Goal: Check status: Check status

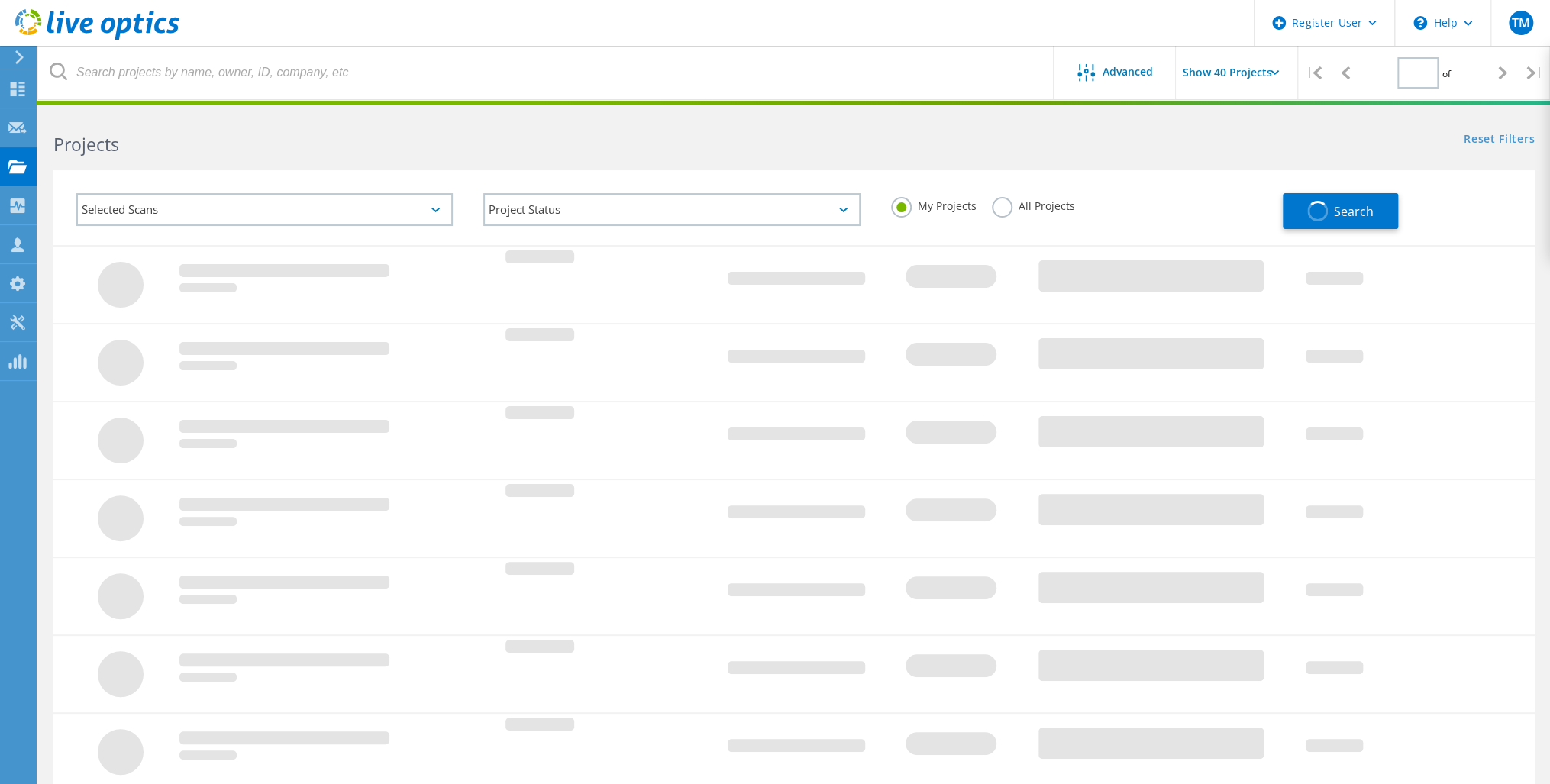
type input "1"
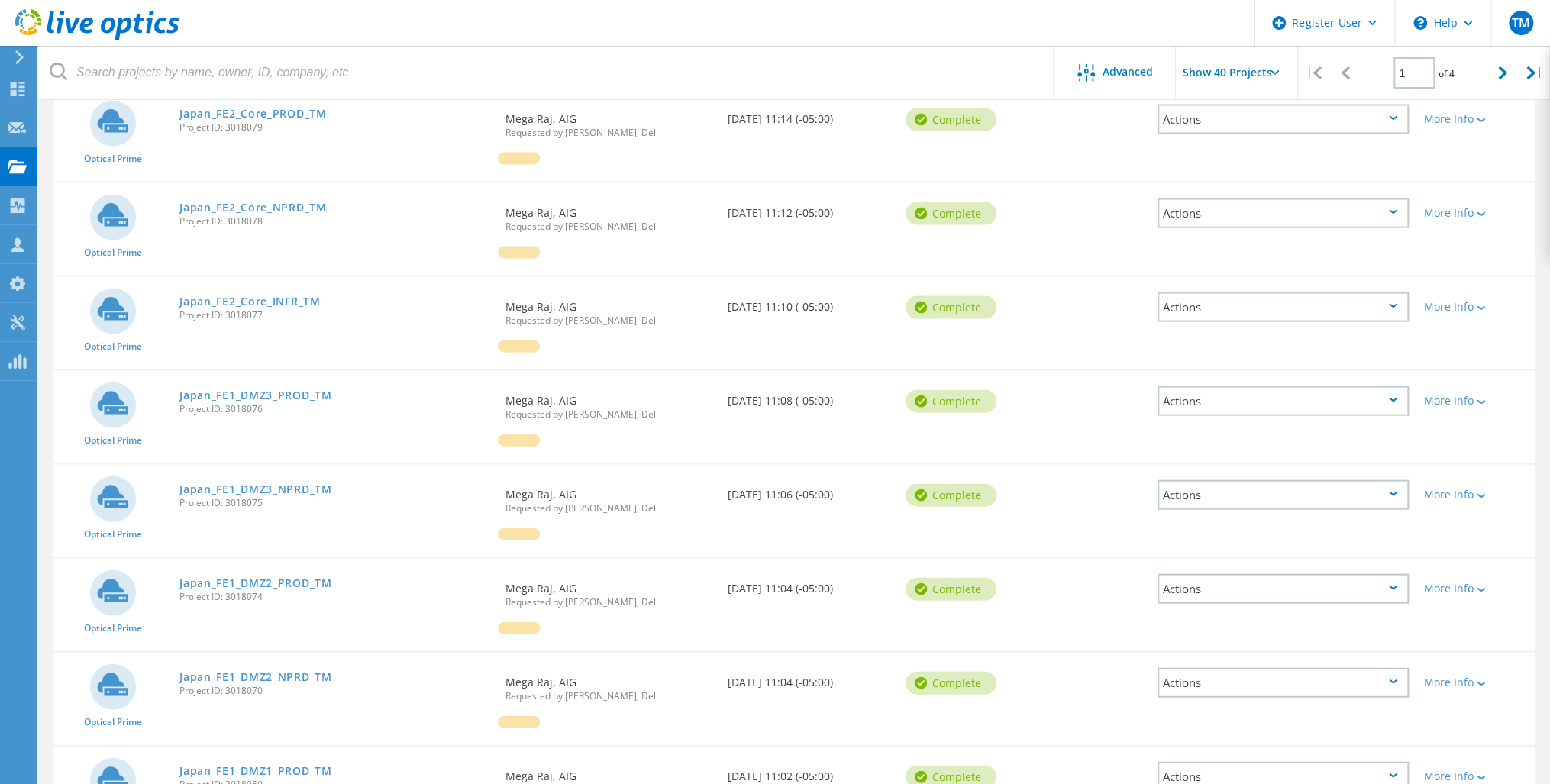
scroll to position [2137, 0]
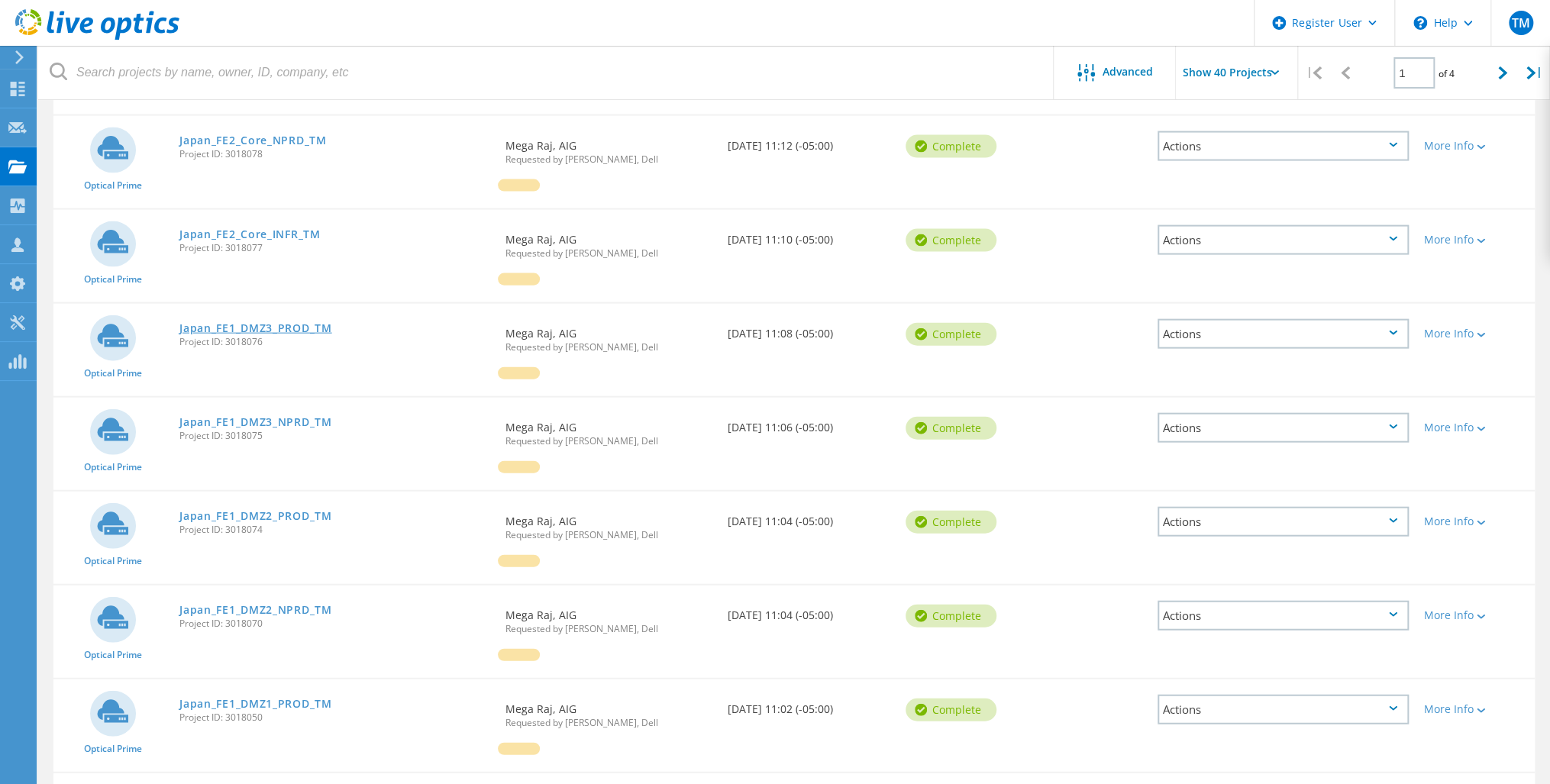
click at [278, 323] on link "Japan_FE1_DMZ3_PROD_TM" at bounding box center [255, 328] width 152 height 11
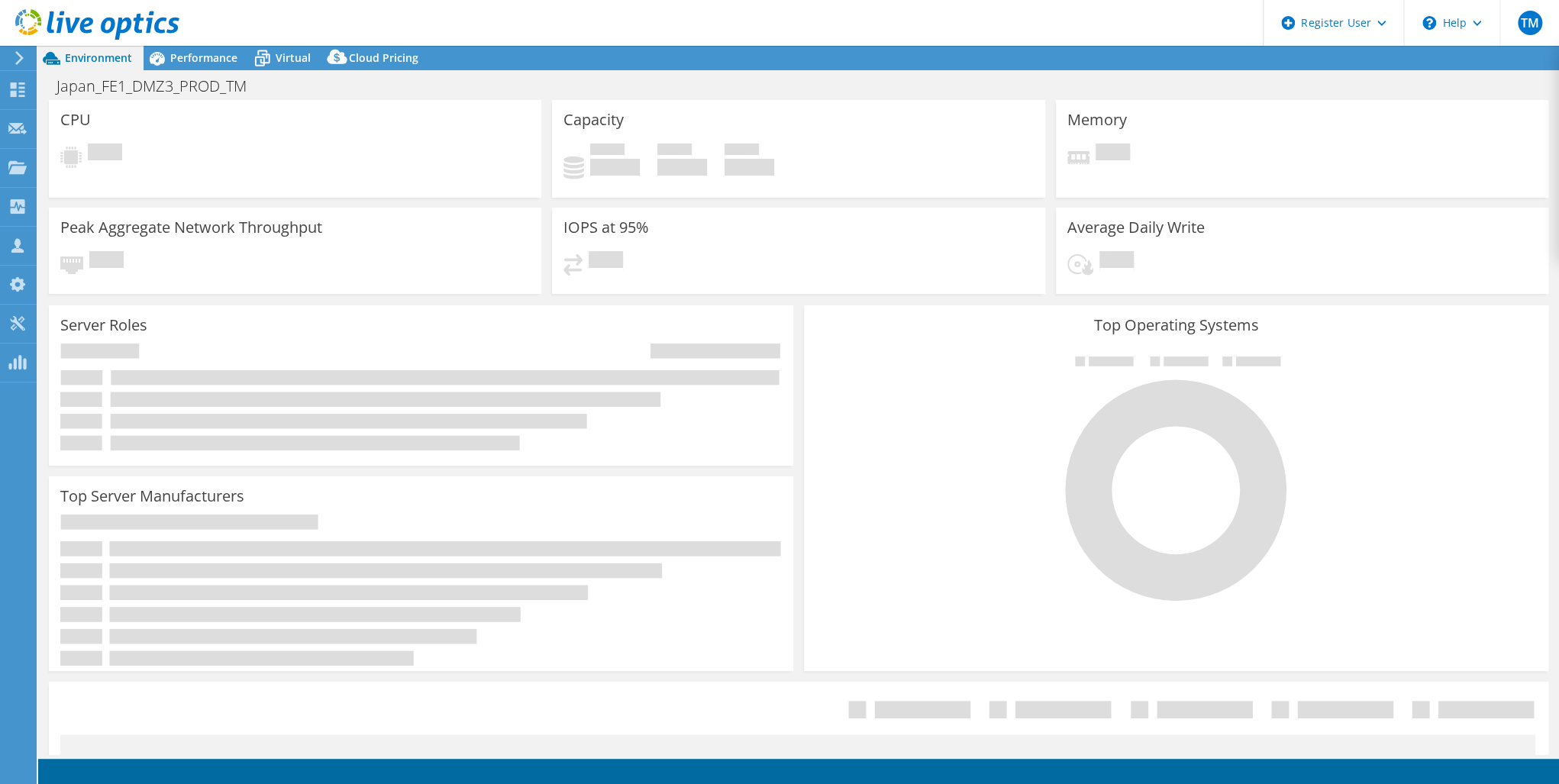
select select "USD"
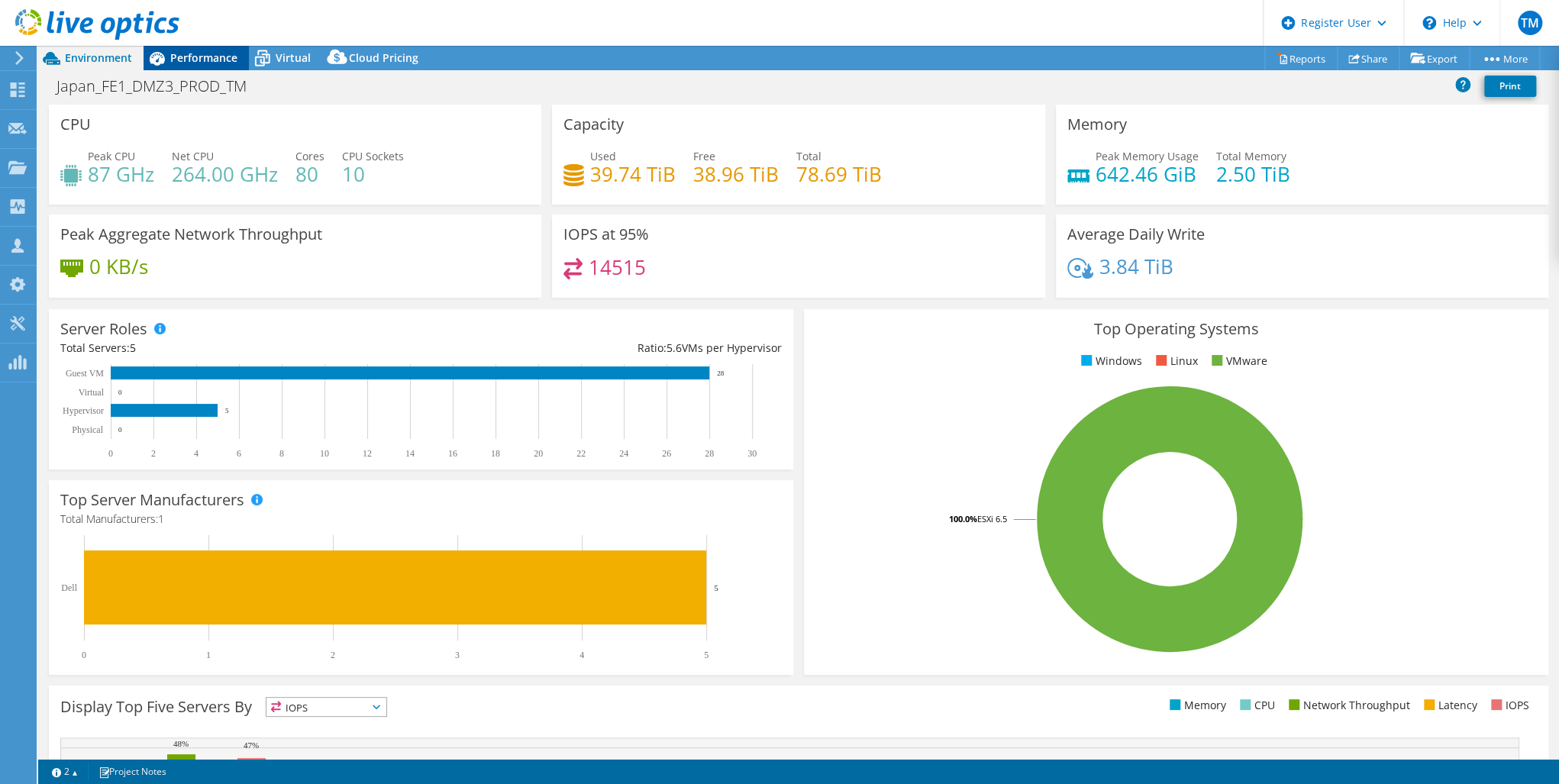
click at [186, 51] on span "Performance" at bounding box center [204, 58] width 68 height 14
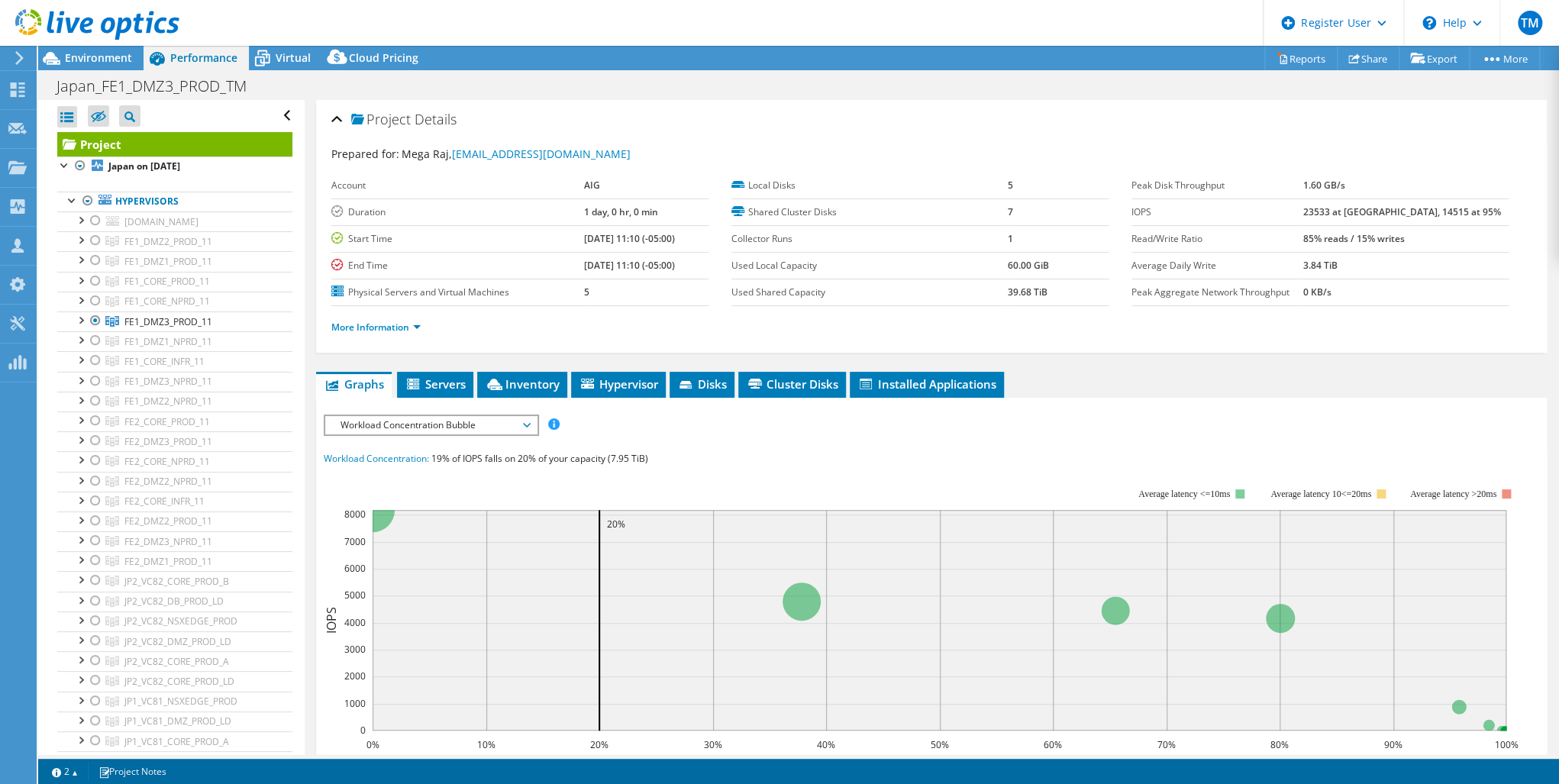
click at [86, 51] on div at bounding box center [90, 26] width 180 height 52
click at [98, 57] on span "Environment" at bounding box center [99, 58] width 68 height 14
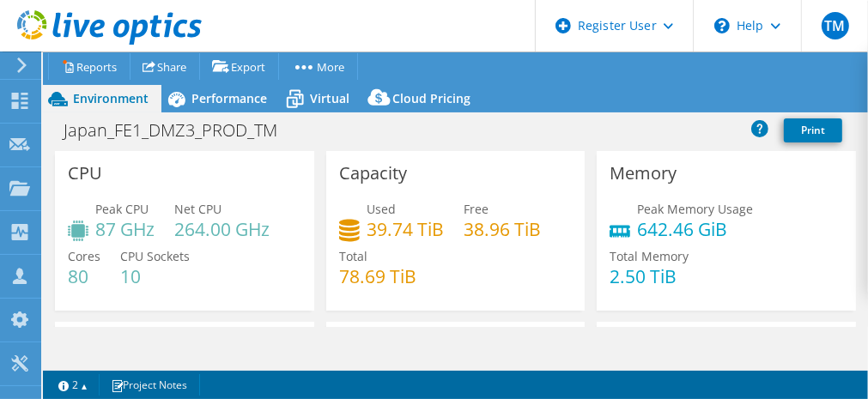
click at [3, 29] on div at bounding box center [101, 29] width 202 height 58
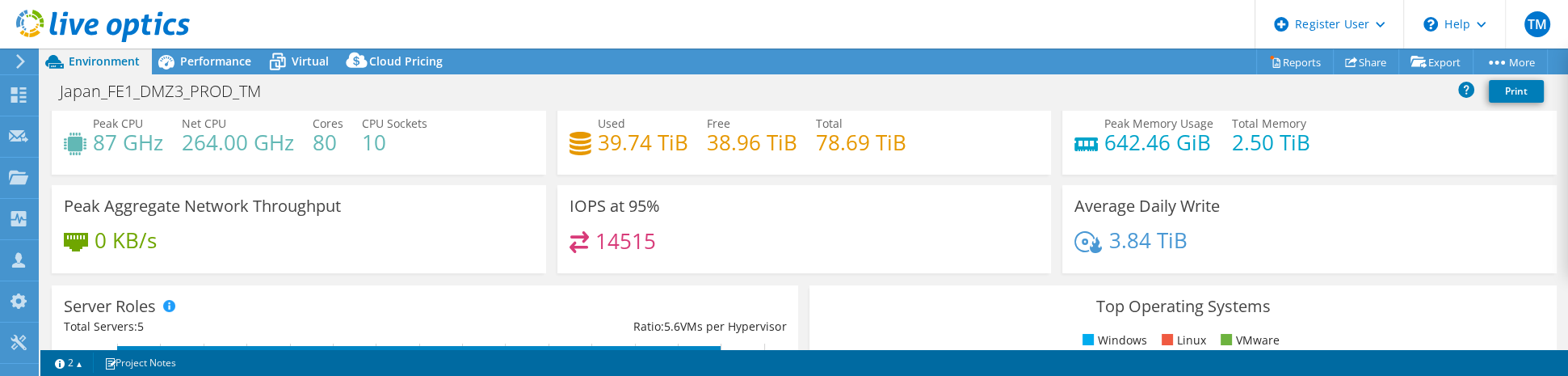
scroll to position [129, 0]
